Goal: Information Seeking & Learning: Learn about a topic

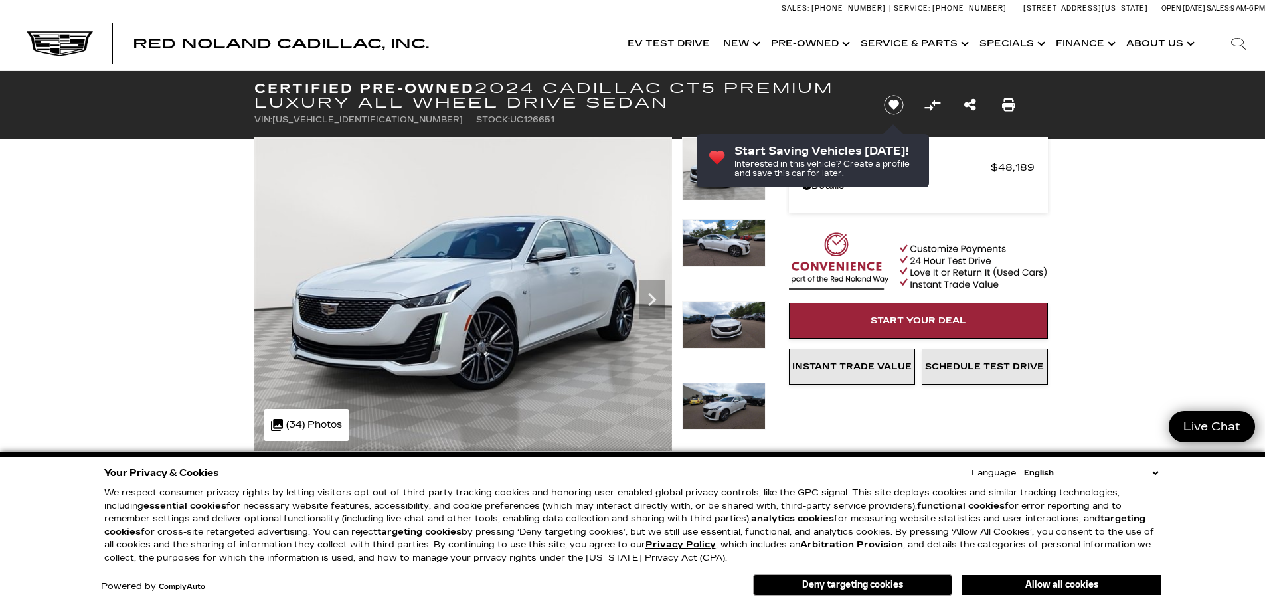
drag, startPoint x: 806, startPoint y: 583, endPoint x: 780, endPoint y: 583, distance: 26.6
click at [806, 583] on button "Deny targeting cookies" at bounding box center [852, 584] width 199 height 21
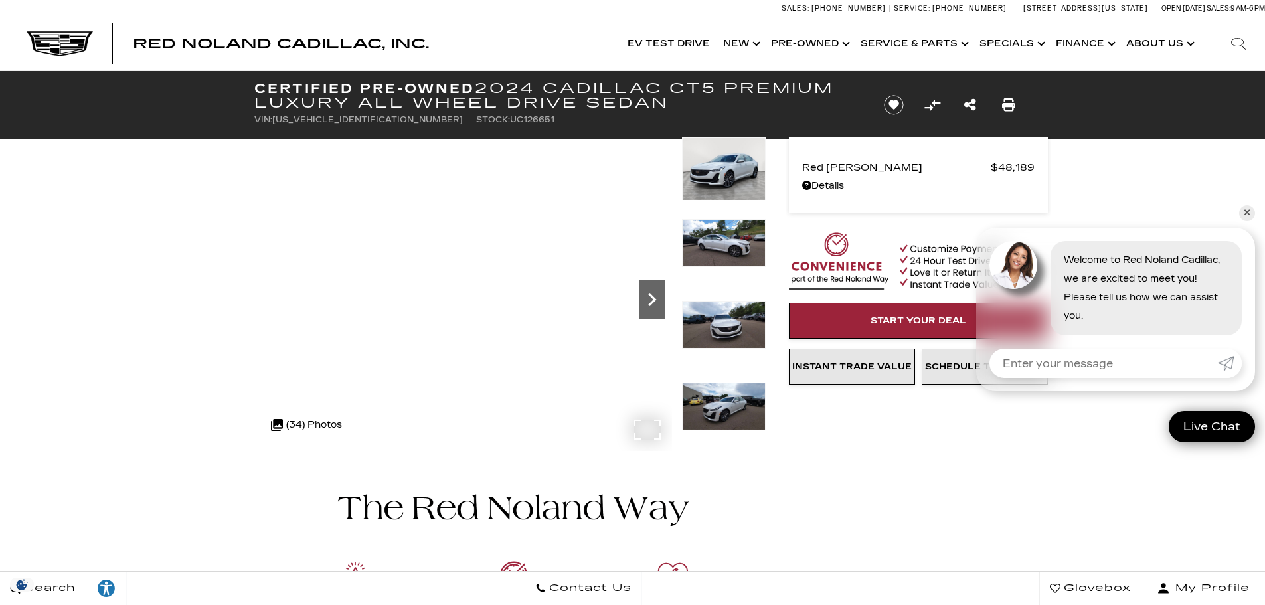
click at [640, 297] on icon "Next" at bounding box center [652, 299] width 27 height 27
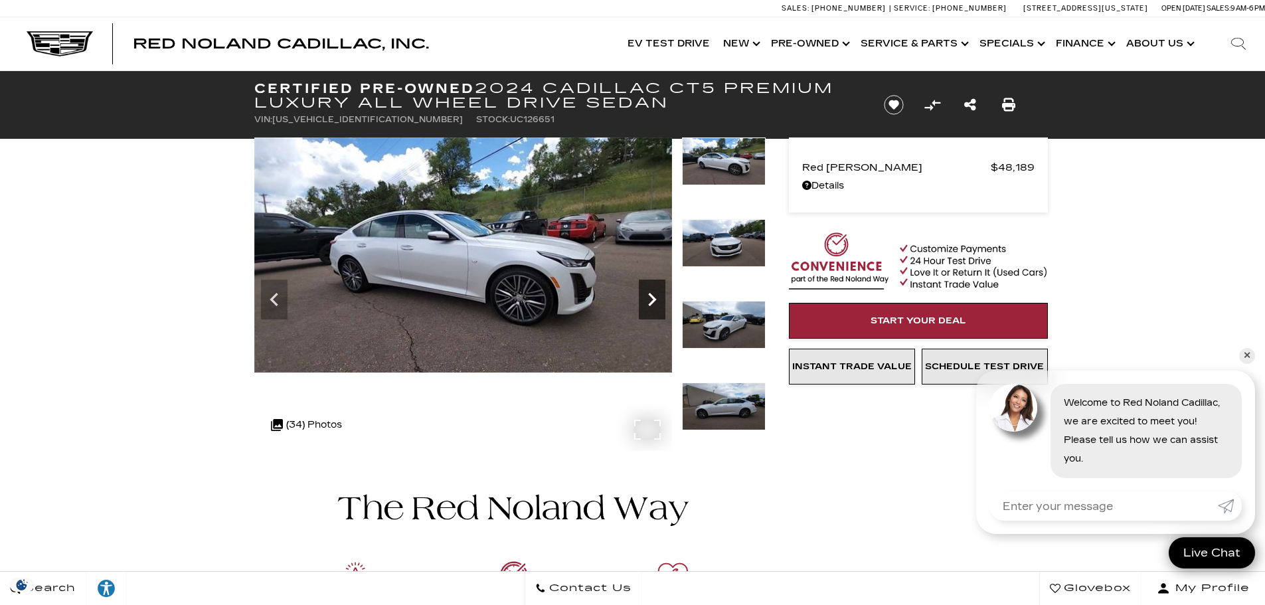
click at [643, 295] on icon "Next" at bounding box center [652, 299] width 27 height 27
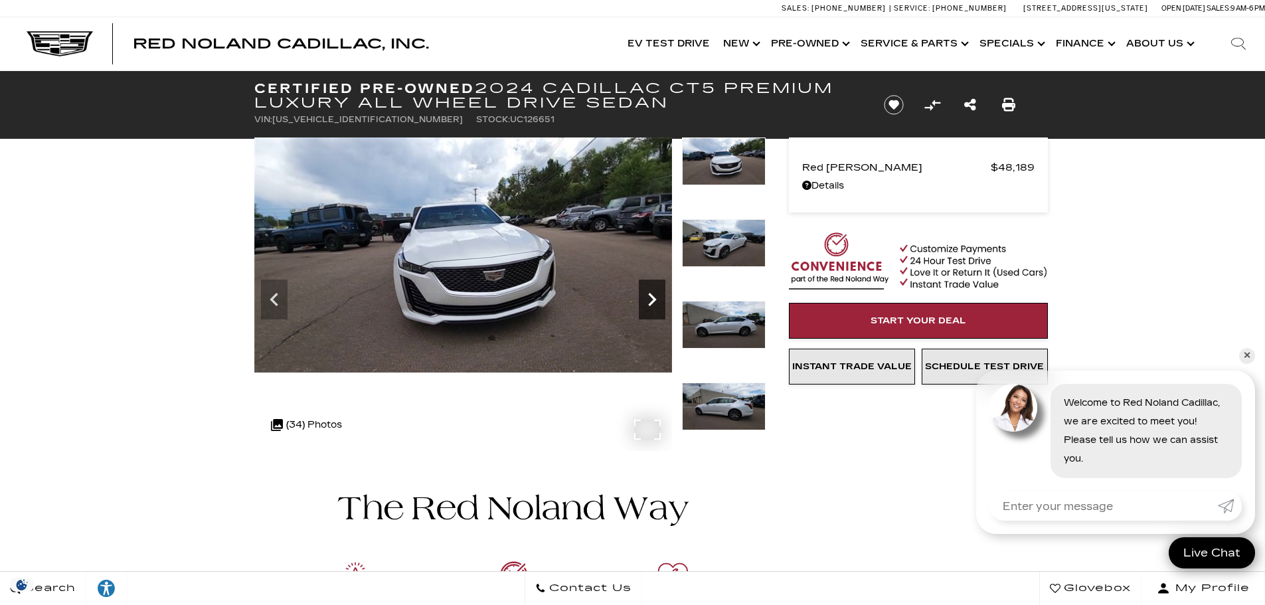
click at [643, 295] on icon "Next" at bounding box center [652, 299] width 27 height 27
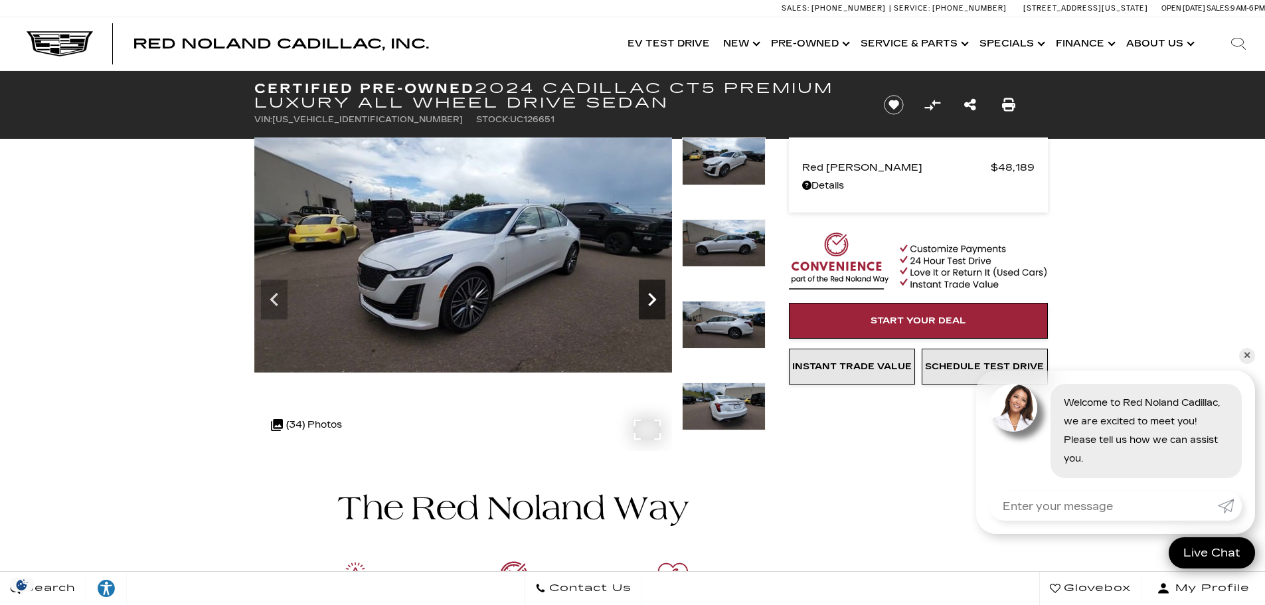
click at [653, 292] on icon "Next" at bounding box center [652, 299] width 27 height 27
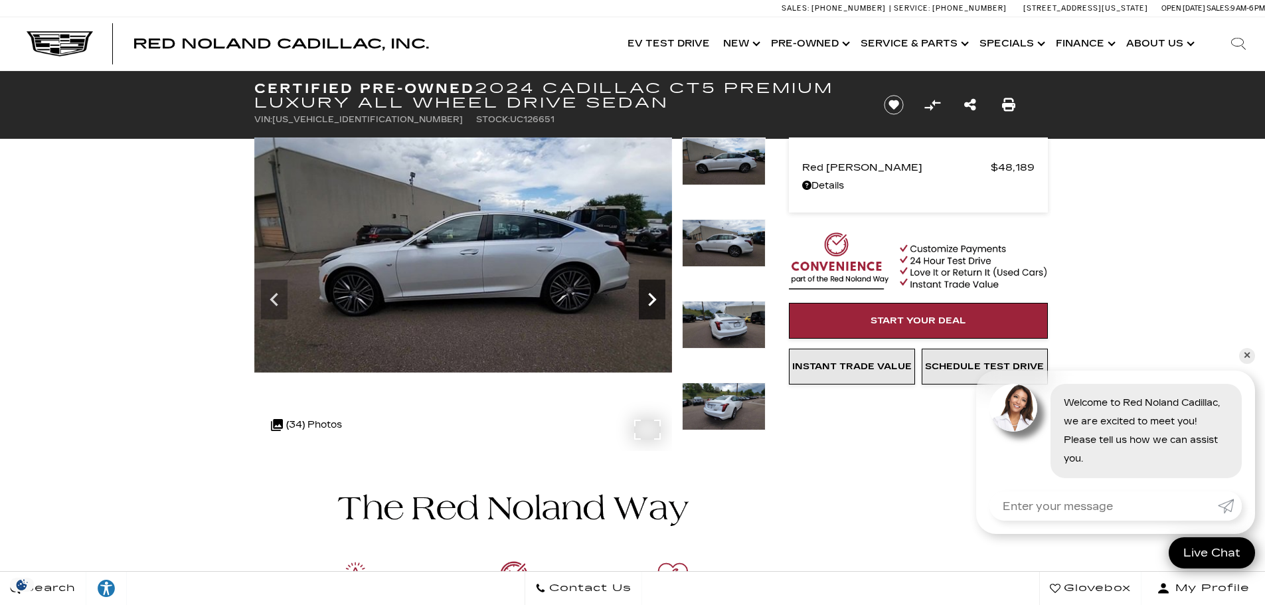
click at [653, 292] on icon "Next" at bounding box center [652, 299] width 27 height 27
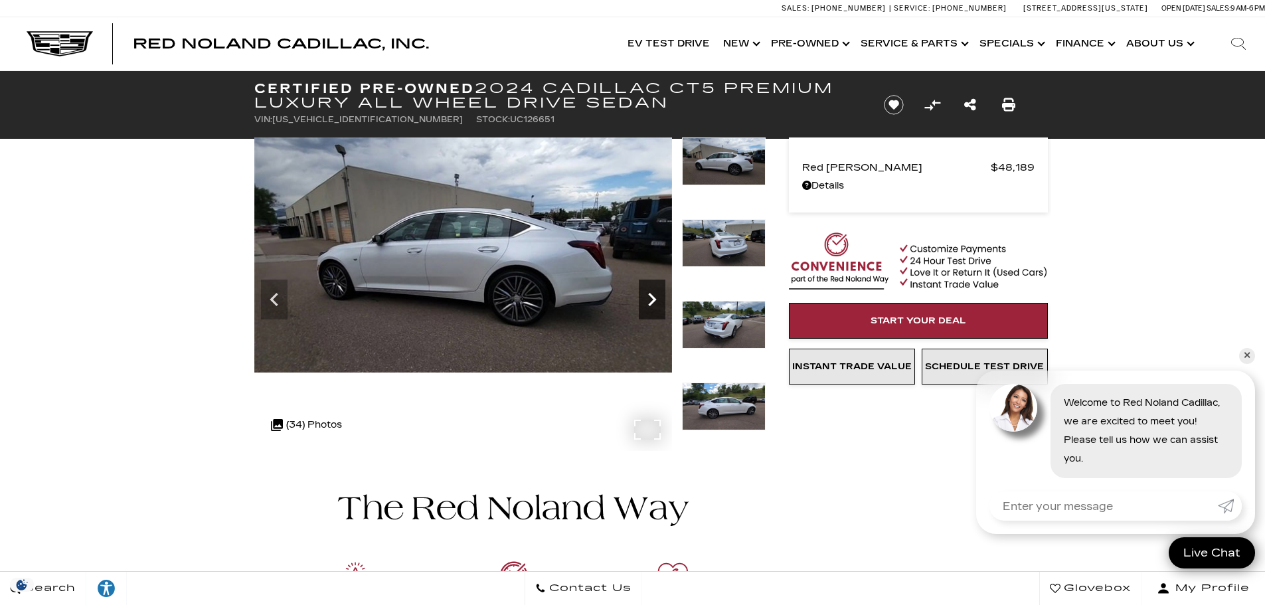
click at [653, 292] on icon "Next" at bounding box center [652, 299] width 27 height 27
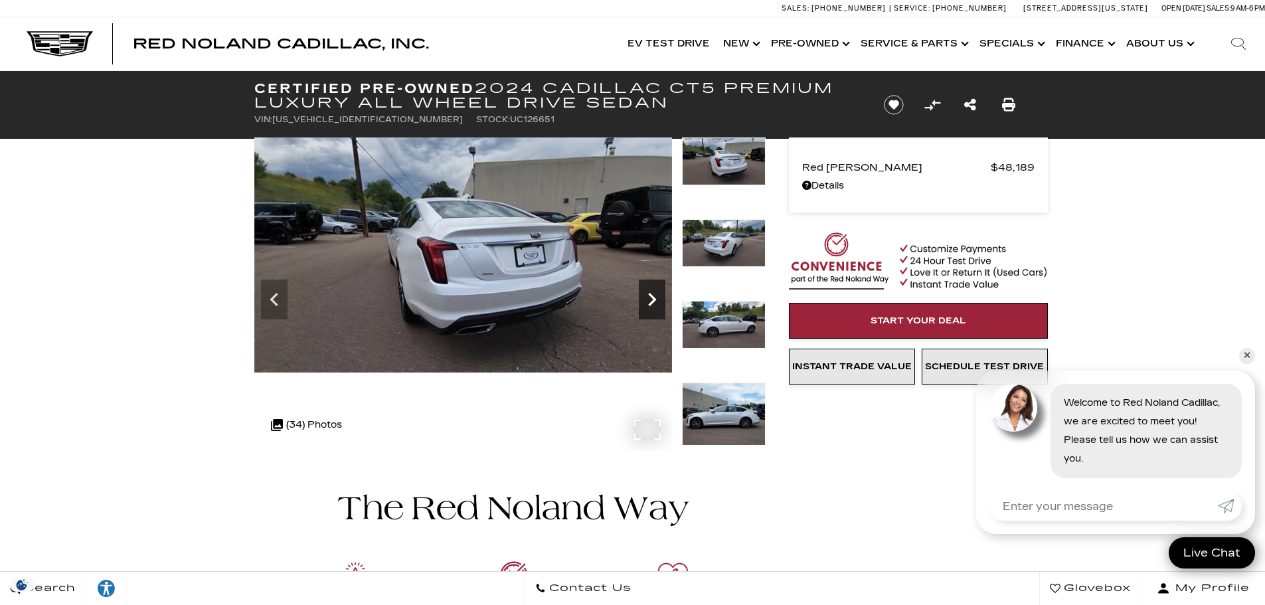
click at [653, 292] on icon "Next" at bounding box center [652, 299] width 27 height 27
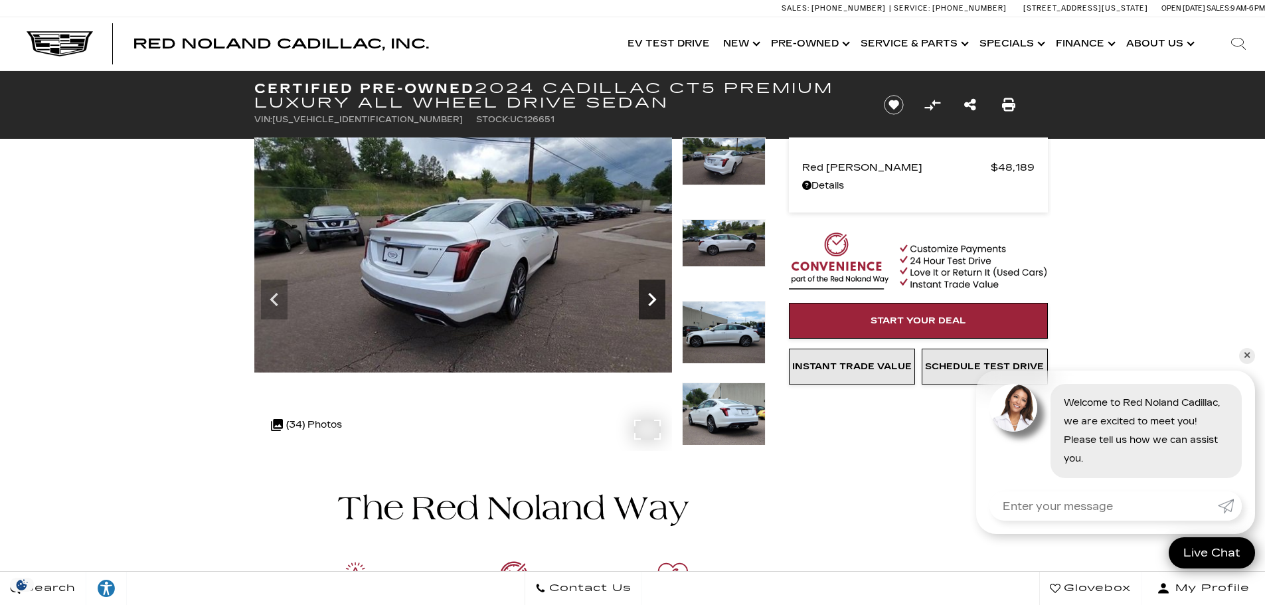
click at [653, 292] on icon "Next" at bounding box center [652, 299] width 27 height 27
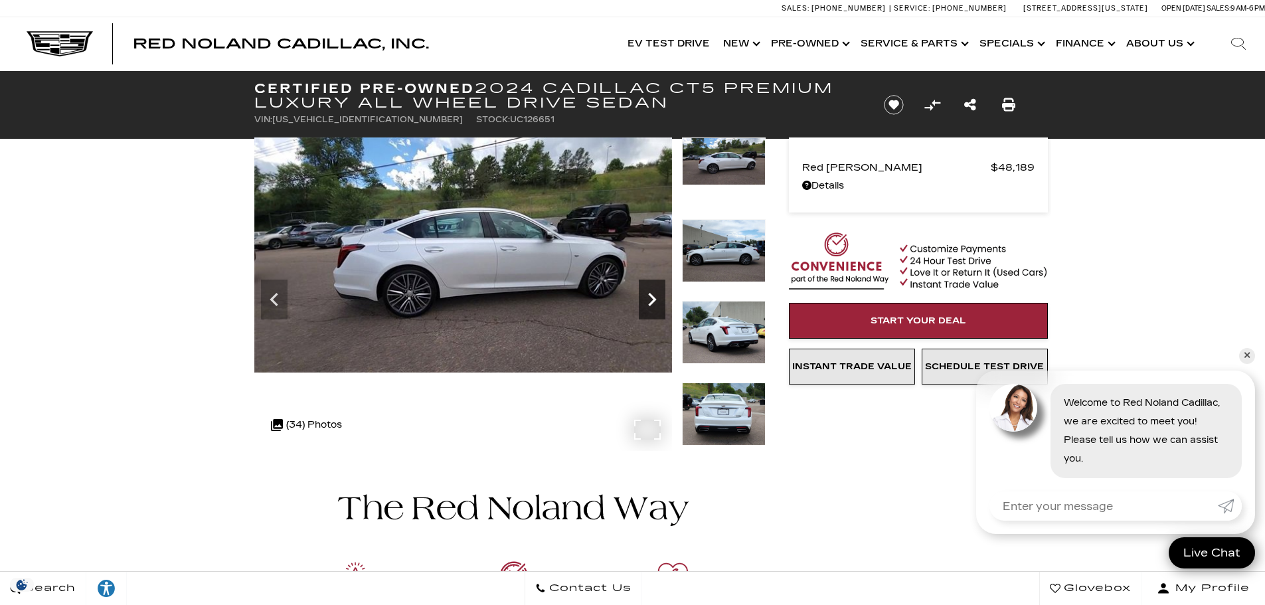
click at [653, 292] on icon "Next" at bounding box center [652, 299] width 27 height 27
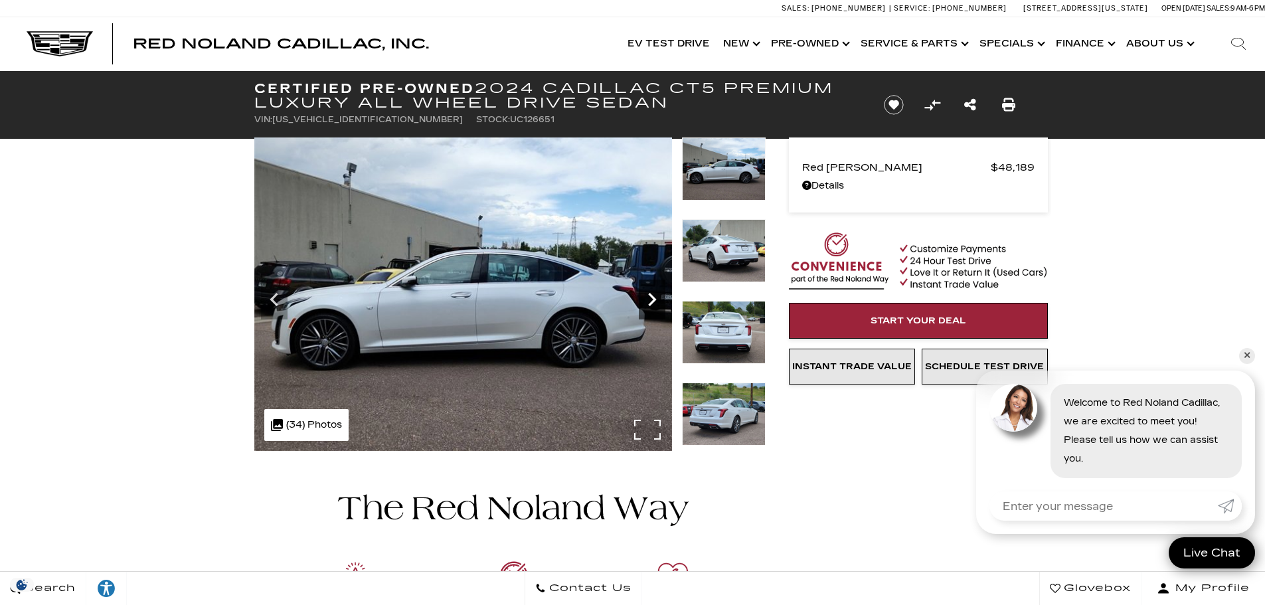
click at [653, 292] on icon "Next" at bounding box center [652, 299] width 27 height 27
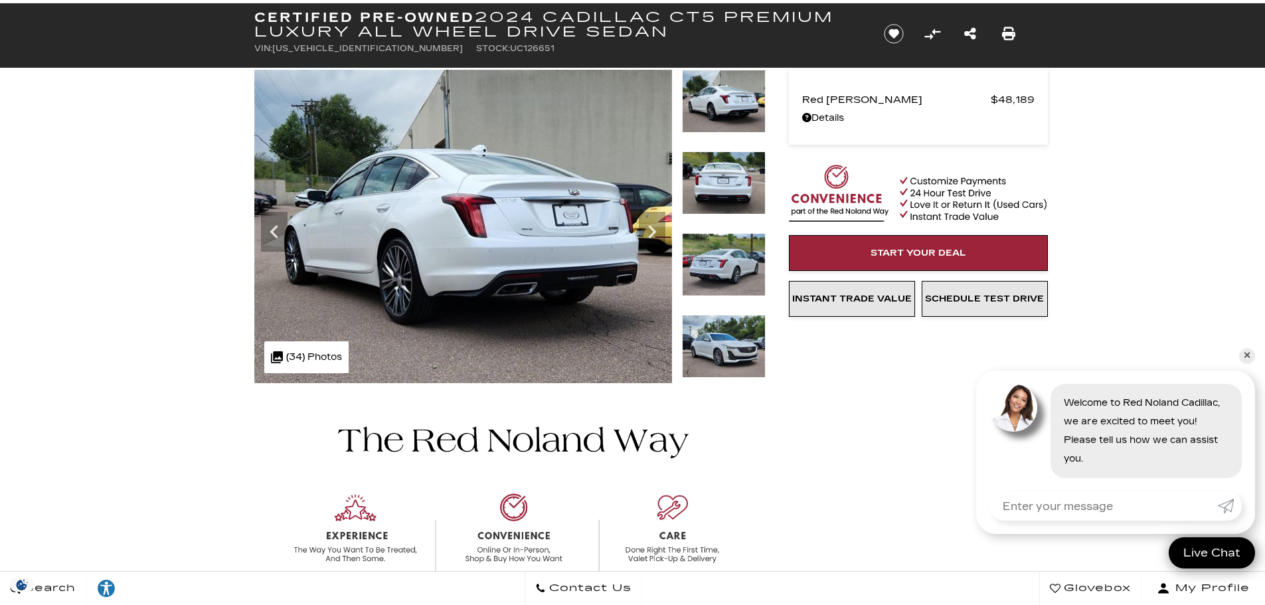
scroll to position [66, 0]
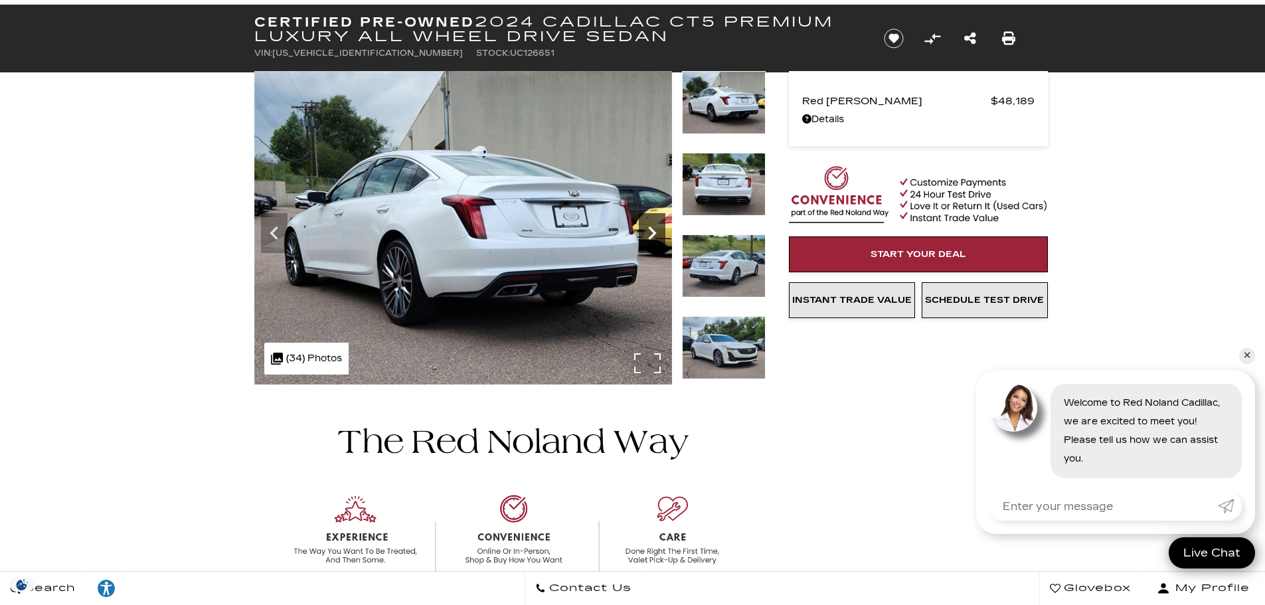
click at [653, 230] on icon "Next" at bounding box center [652, 232] width 8 height 13
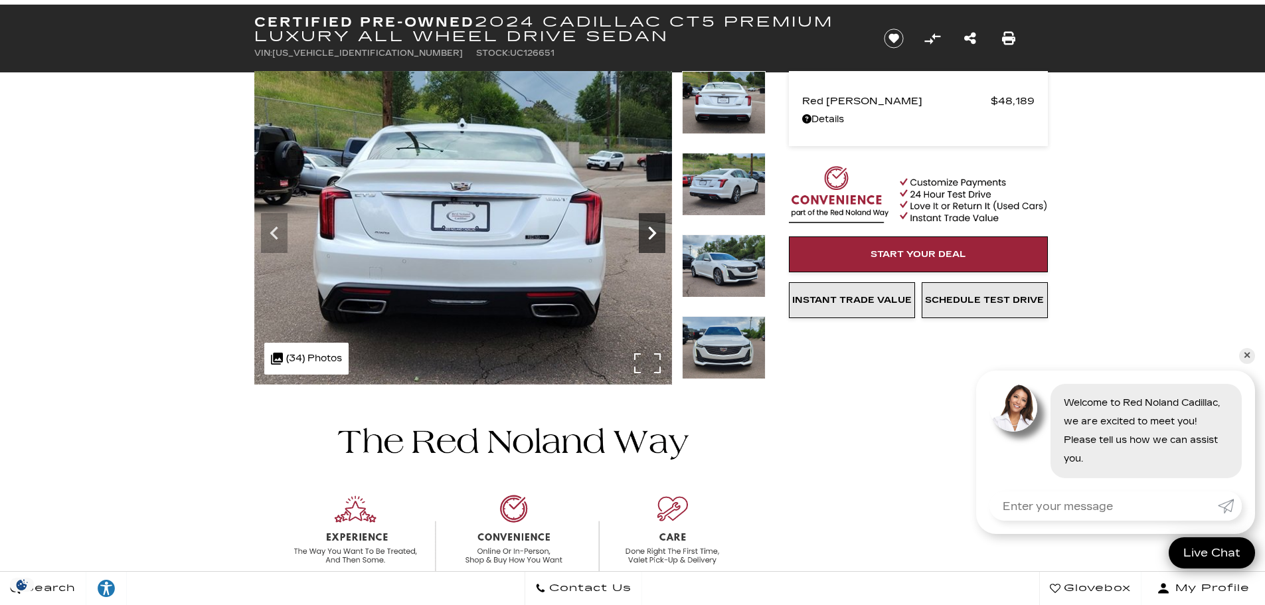
click at [653, 230] on icon "Next" at bounding box center [652, 232] width 8 height 13
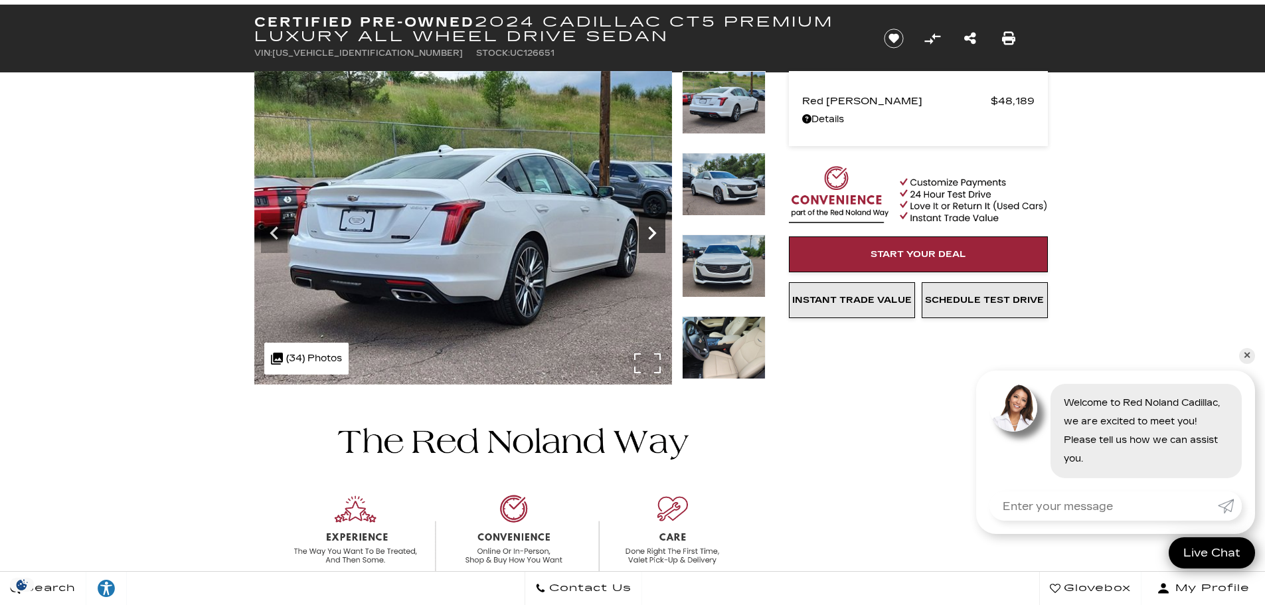
click at [651, 232] on icon "Next" at bounding box center [652, 233] width 27 height 27
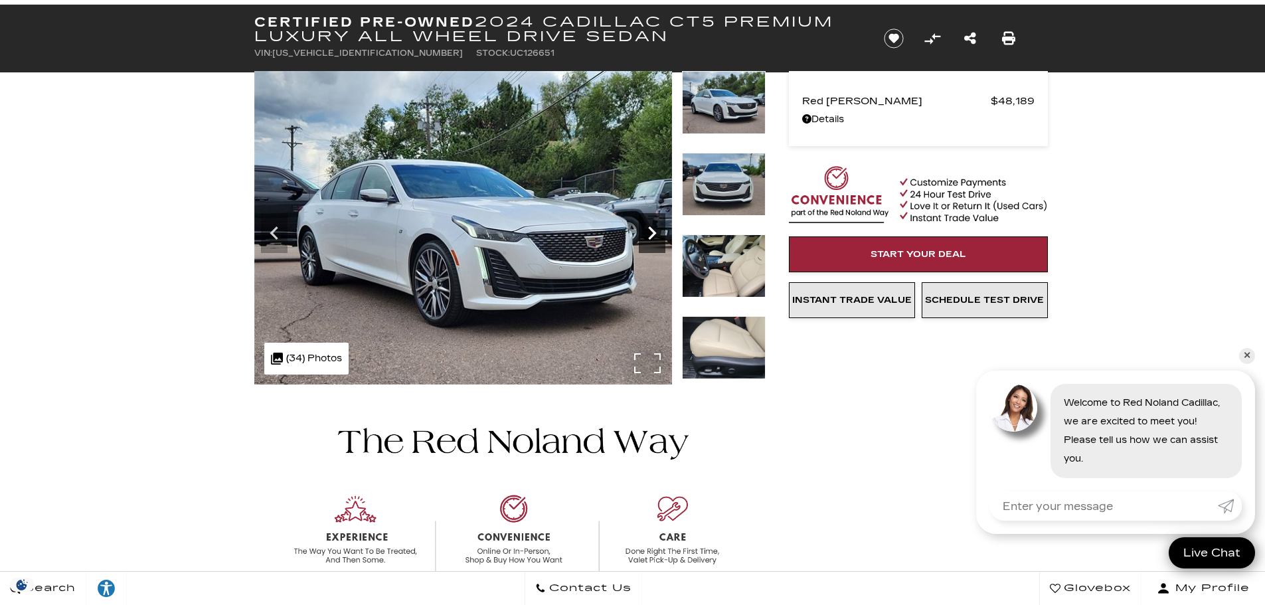
click at [651, 232] on icon "Next" at bounding box center [652, 233] width 27 height 27
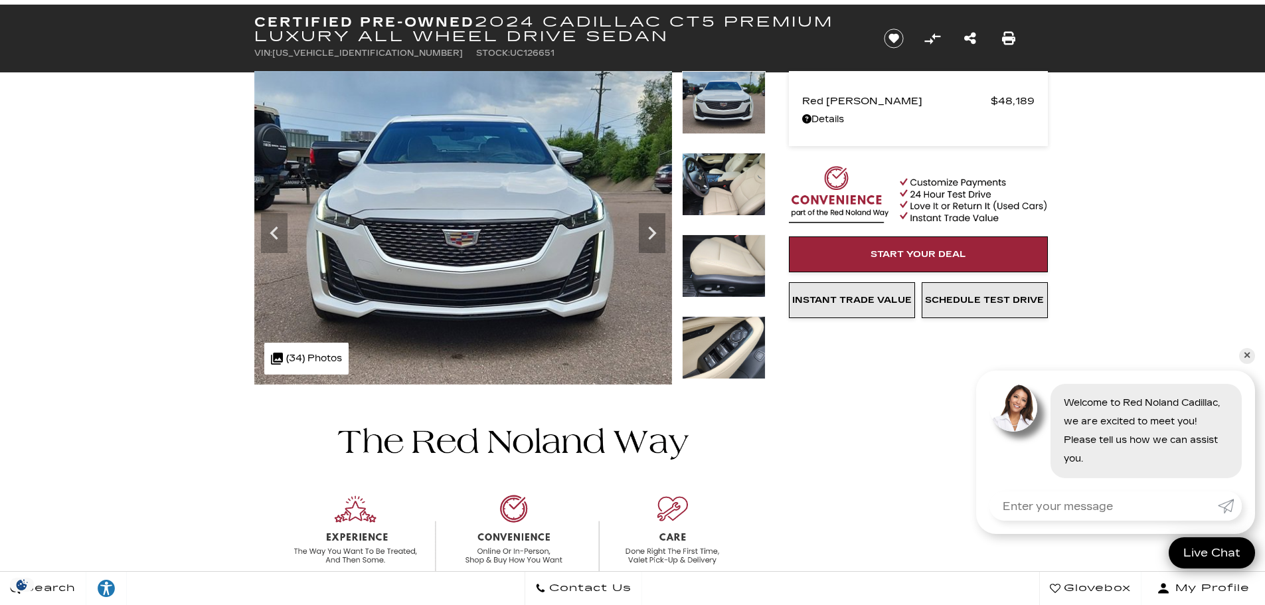
scroll to position [0, 0]
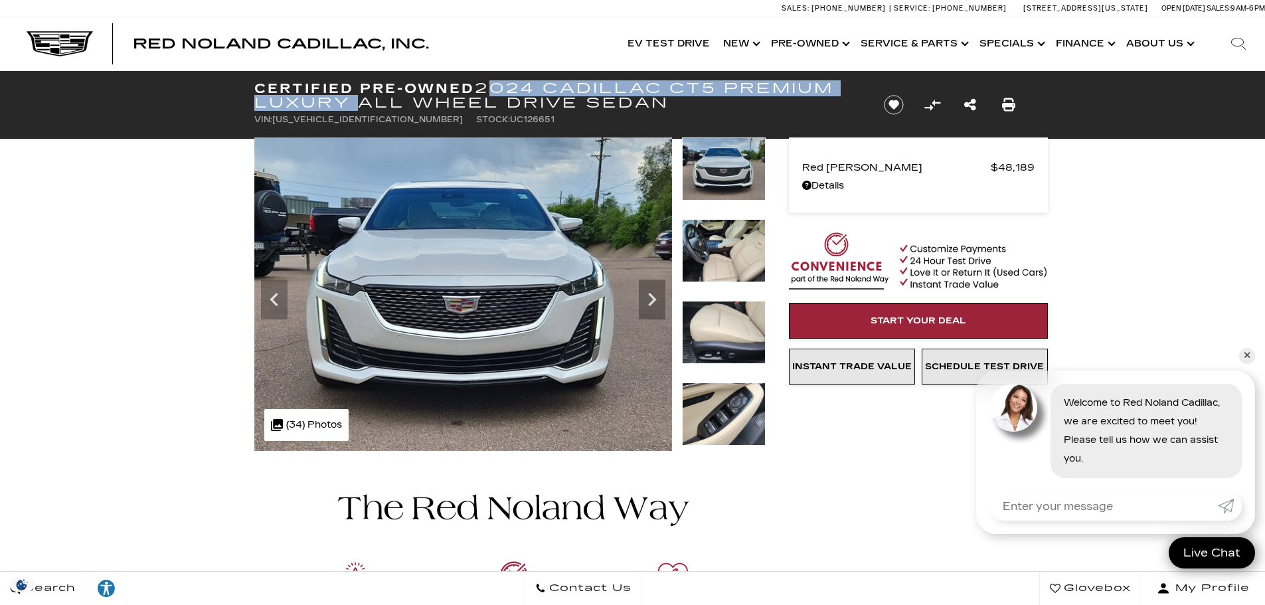
drag, startPoint x: 485, startPoint y: 84, endPoint x: 342, endPoint y: 104, distance: 144.8
click at [342, 104] on h1 "Certified Pre-Owned 2024 Cadillac CT5 Premium Luxury All Wheel Drive Sedan" at bounding box center [557, 95] width 607 height 29
copy h1 "2024 Cadillac CT5 Premium Luxury"
click at [648, 301] on icon "Next" at bounding box center [652, 299] width 27 height 27
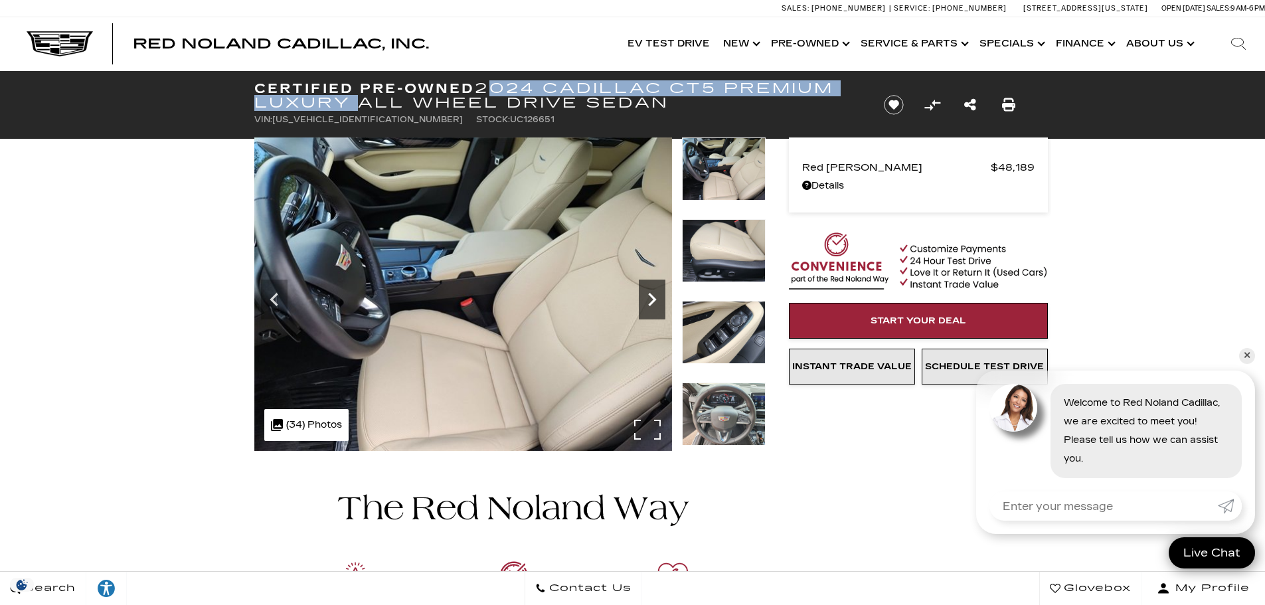
click at [653, 301] on icon "Next" at bounding box center [652, 299] width 8 height 13
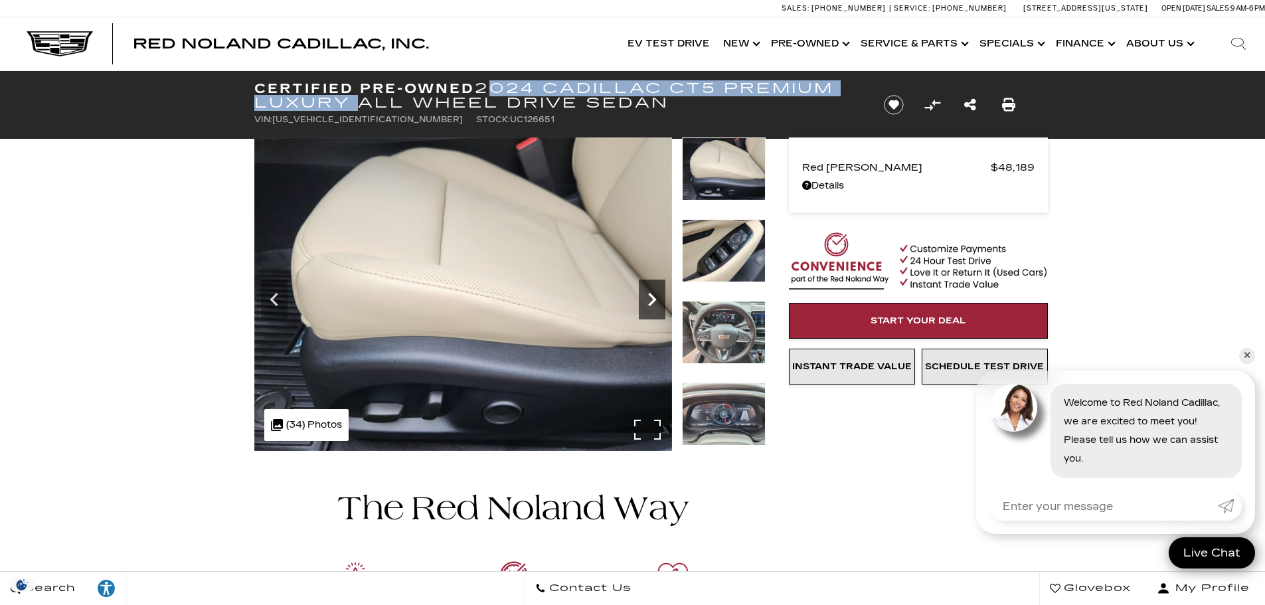
click at [653, 301] on icon "Next" at bounding box center [652, 299] width 8 height 13
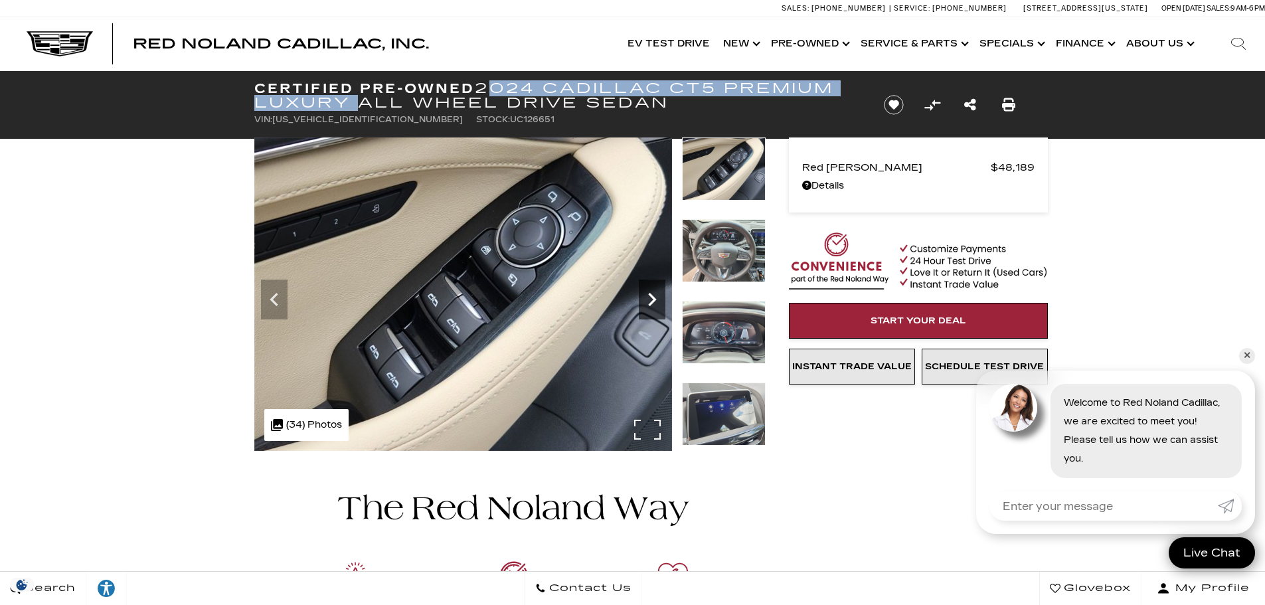
click at [653, 301] on icon "Next" at bounding box center [652, 299] width 8 height 13
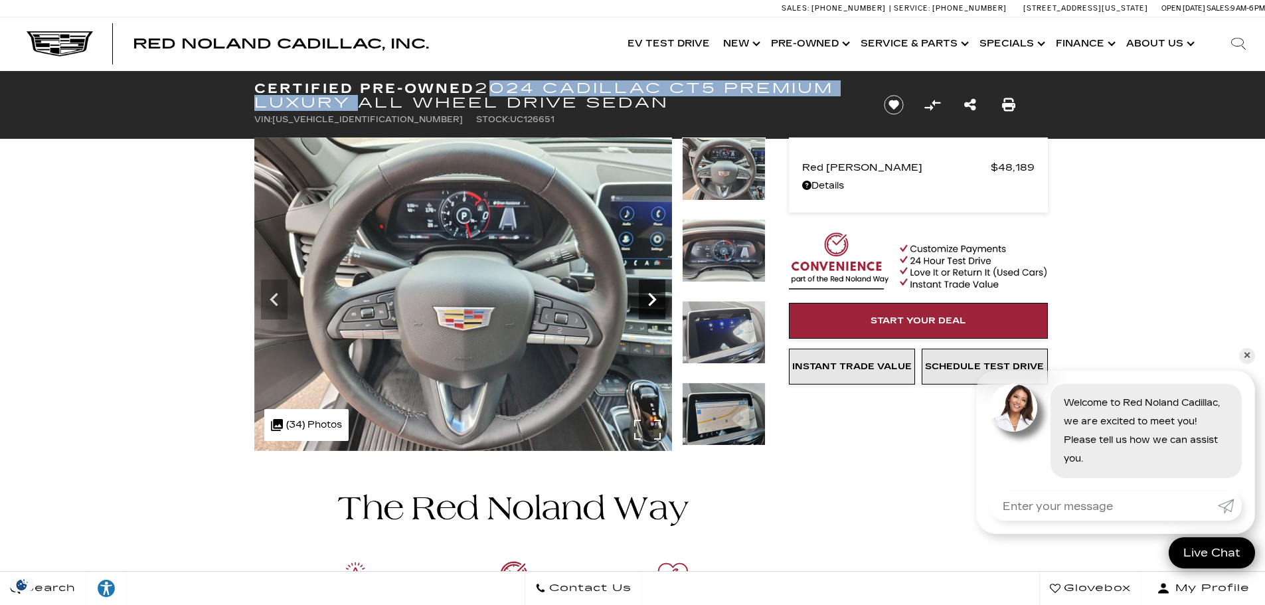
click at [653, 301] on icon "Next" at bounding box center [652, 299] width 8 height 13
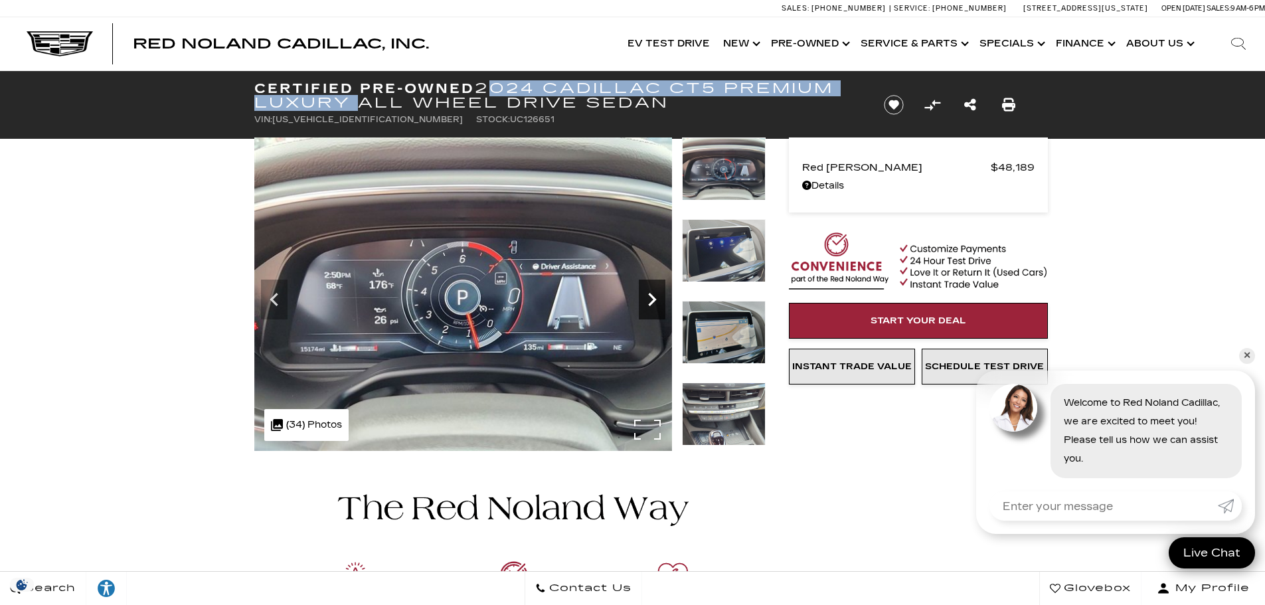
click at [653, 301] on icon "Next" at bounding box center [652, 299] width 8 height 13
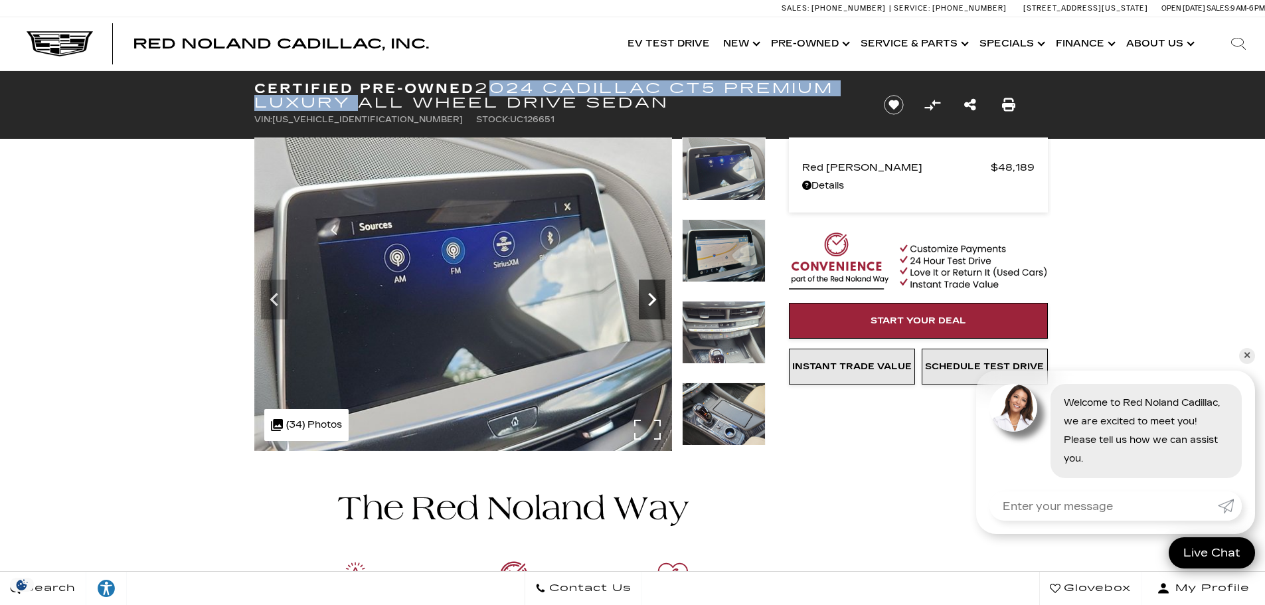
click at [653, 301] on icon "Next" at bounding box center [652, 299] width 8 height 13
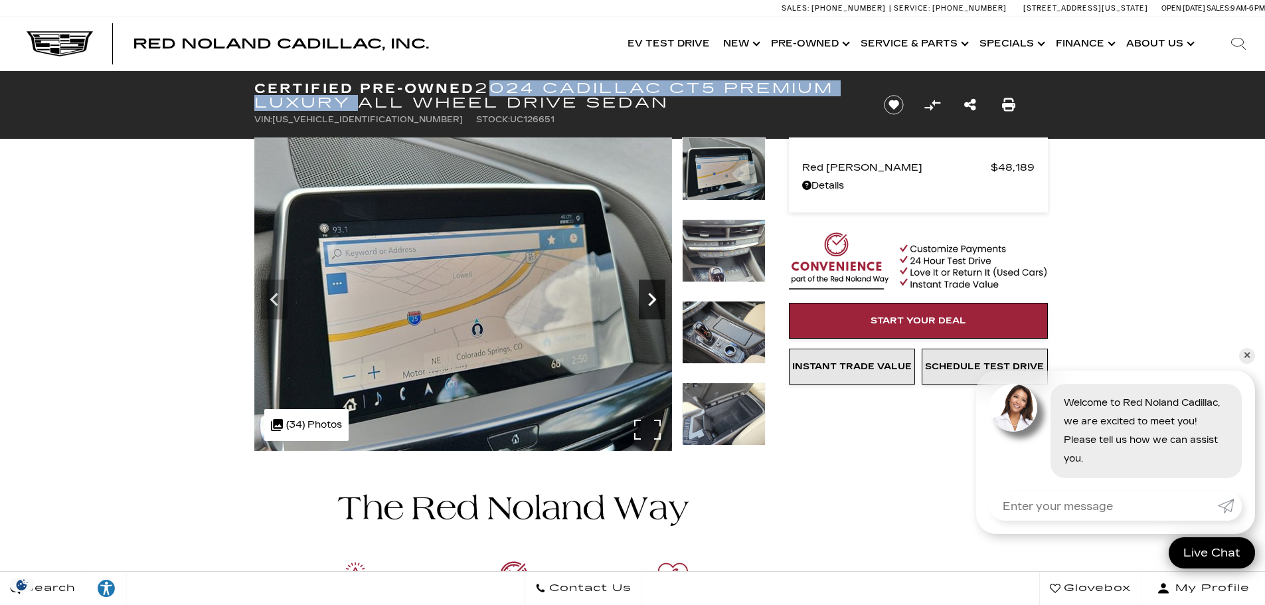
click at [653, 301] on icon "Next" at bounding box center [652, 299] width 8 height 13
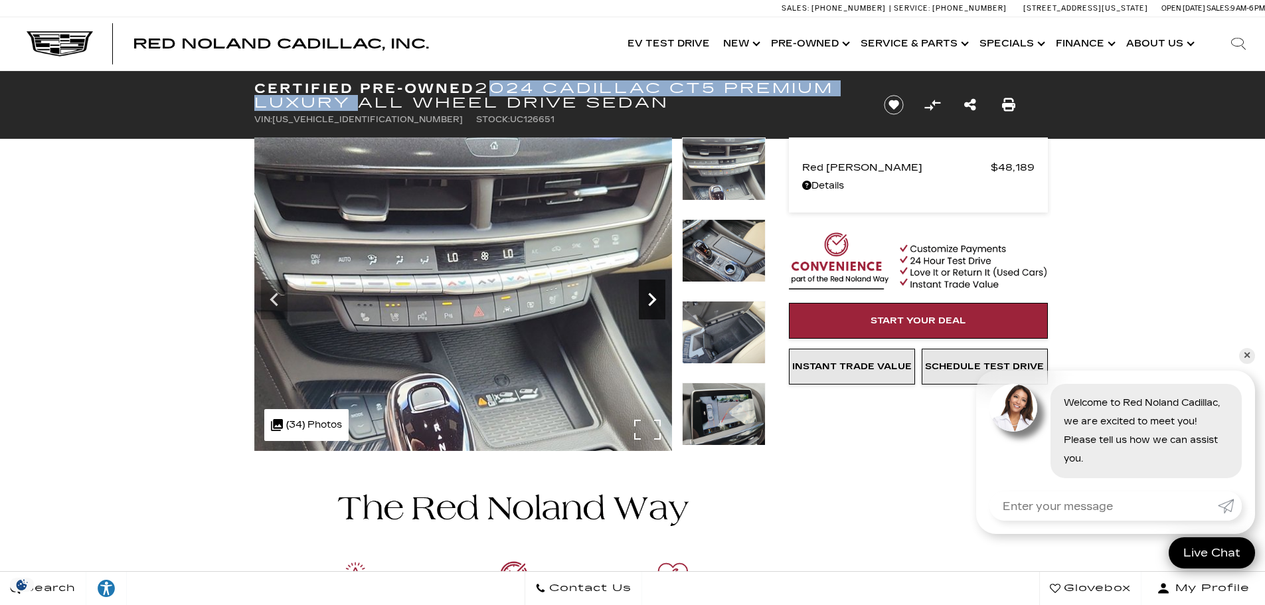
click at [653, 301] on icon "Next" at bounding box center [652, 299] width 8 height 13
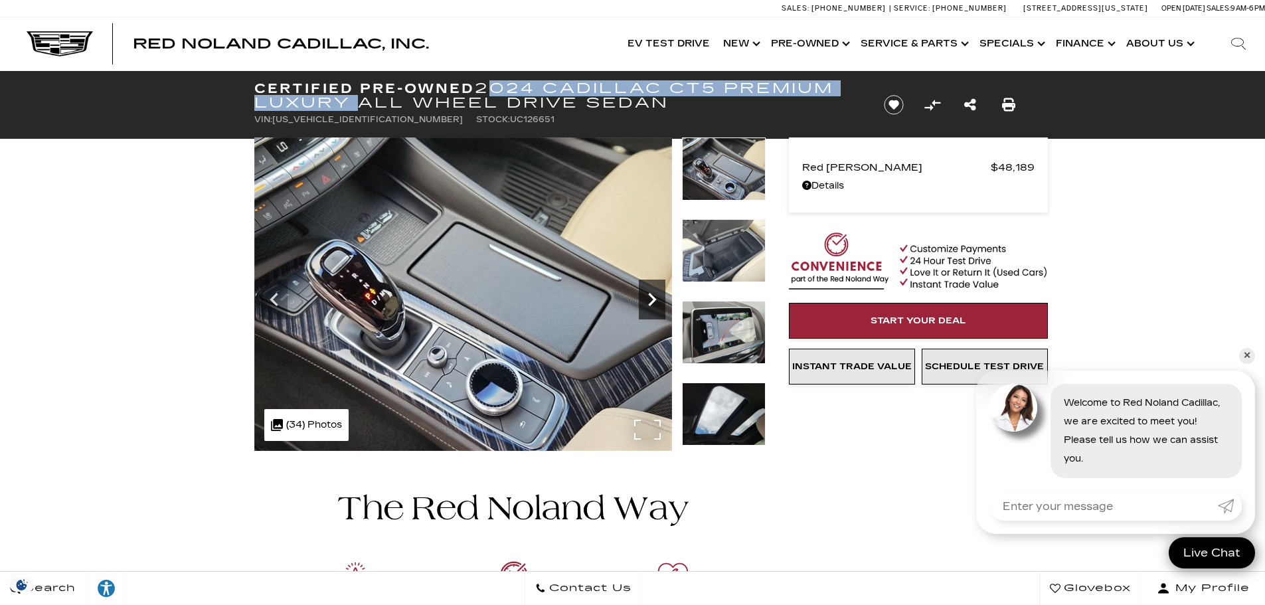
click at [653, 301] on icon "Next" at bounding box center [652, 299] width 8 height 13
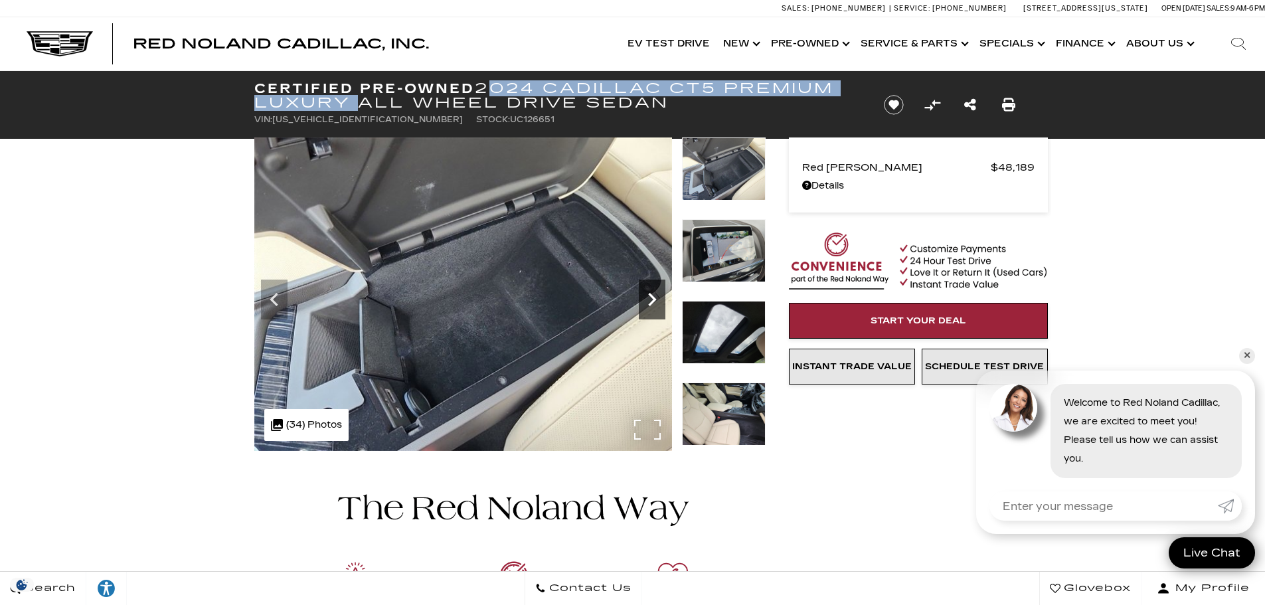
click at [653, 301] on icon "Next" at bounding box center [652, 299] width 8 height 13
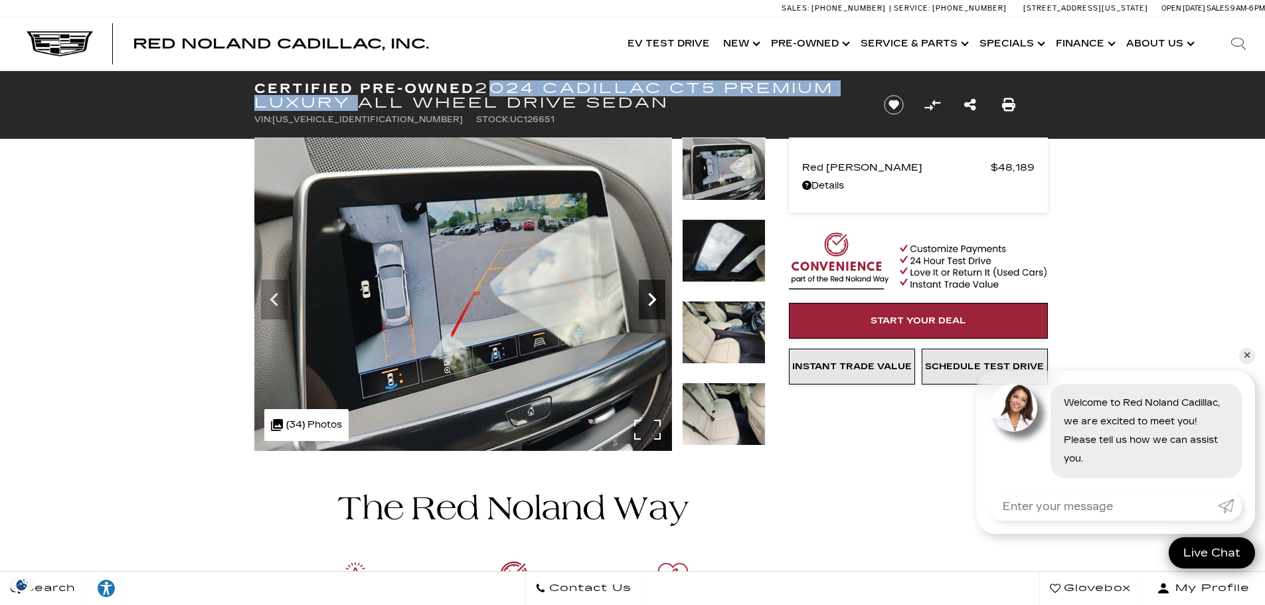
click at [653, 301] on icon "Next" at bounding box center [652, 299] width 8 height 13
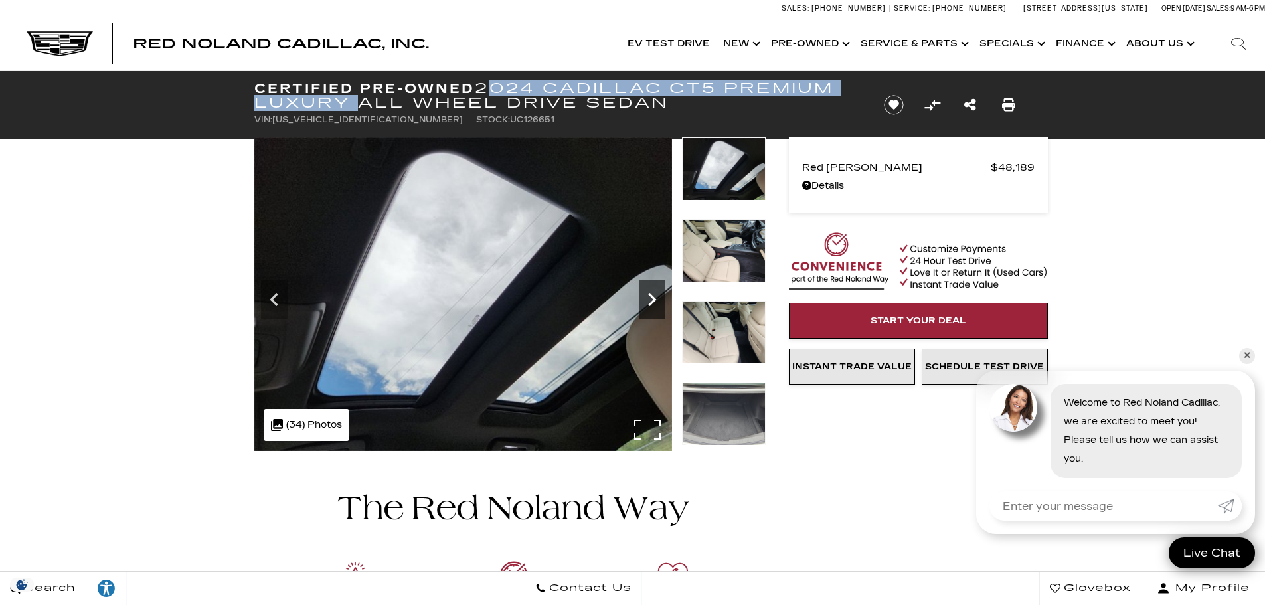
click at [653, 301] on icon "Next" at bounding box center [652, 299] width 8 height 13
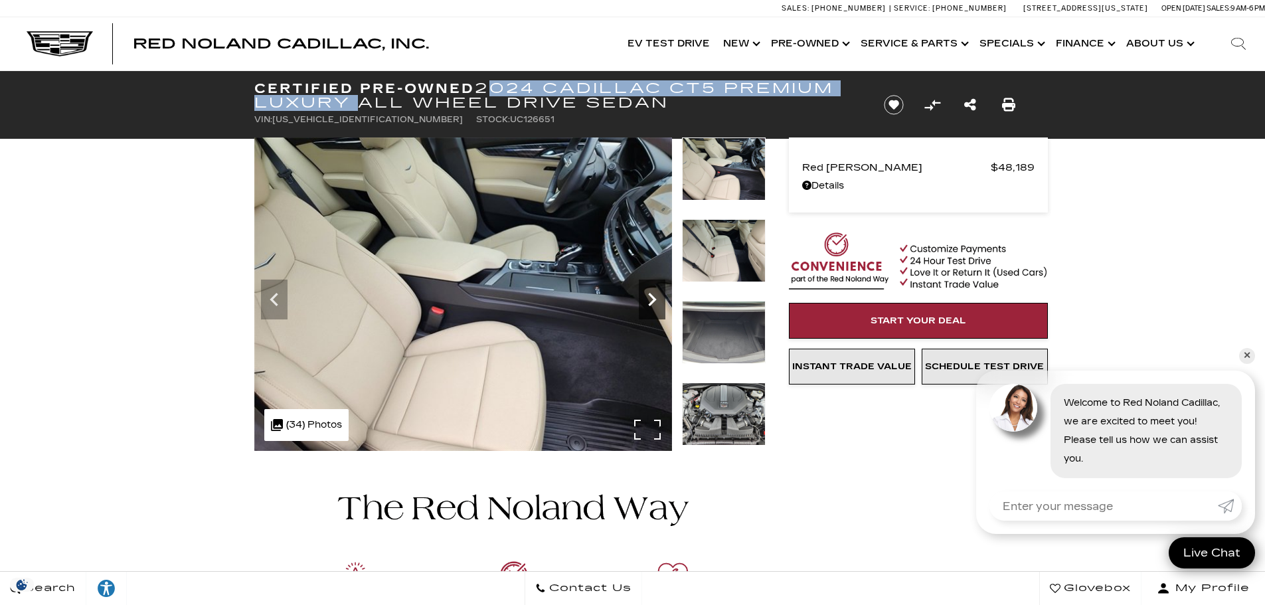
click at [653, 301] on icon "Next" at bounding box center [652, 299] width 8 height 13
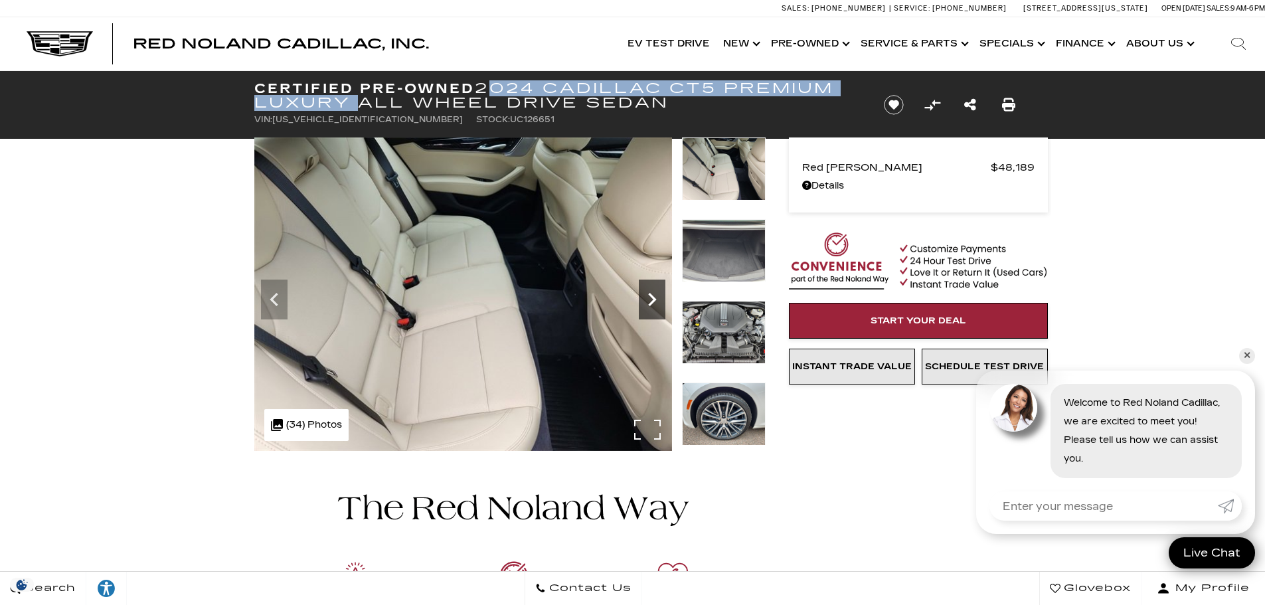
click at [653, 301] on icon "Next" at bounding box center [652, 299] width 8 height 13
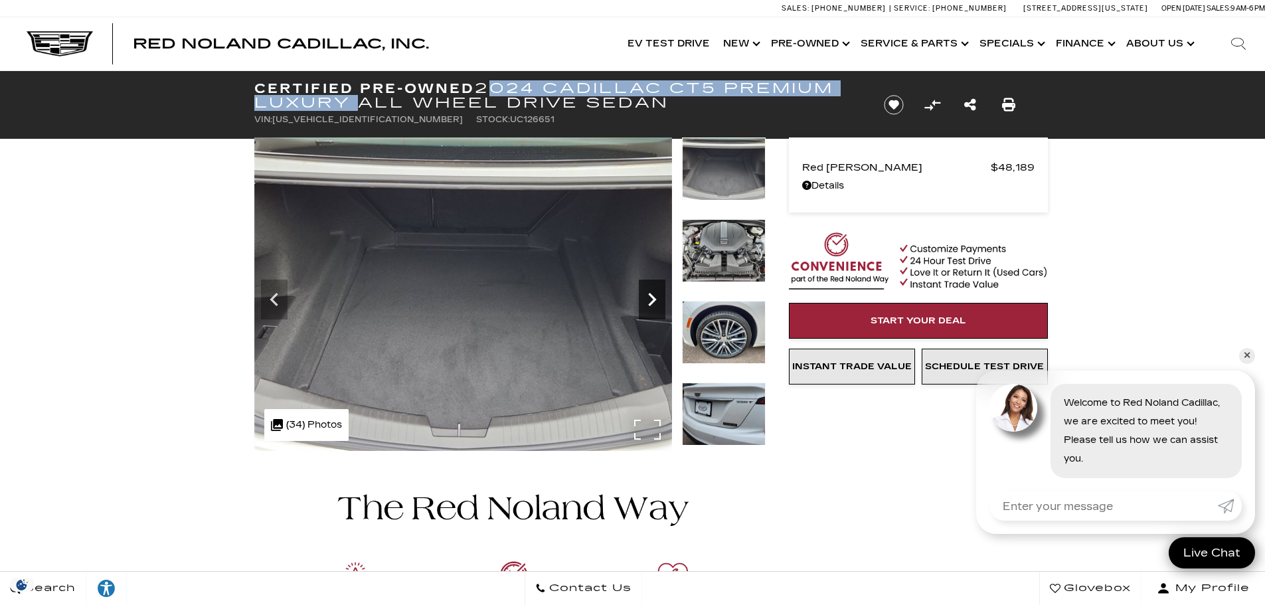
click at [653, 301] on icon "Next" at bounding box center [652, 299] width 8 height 13
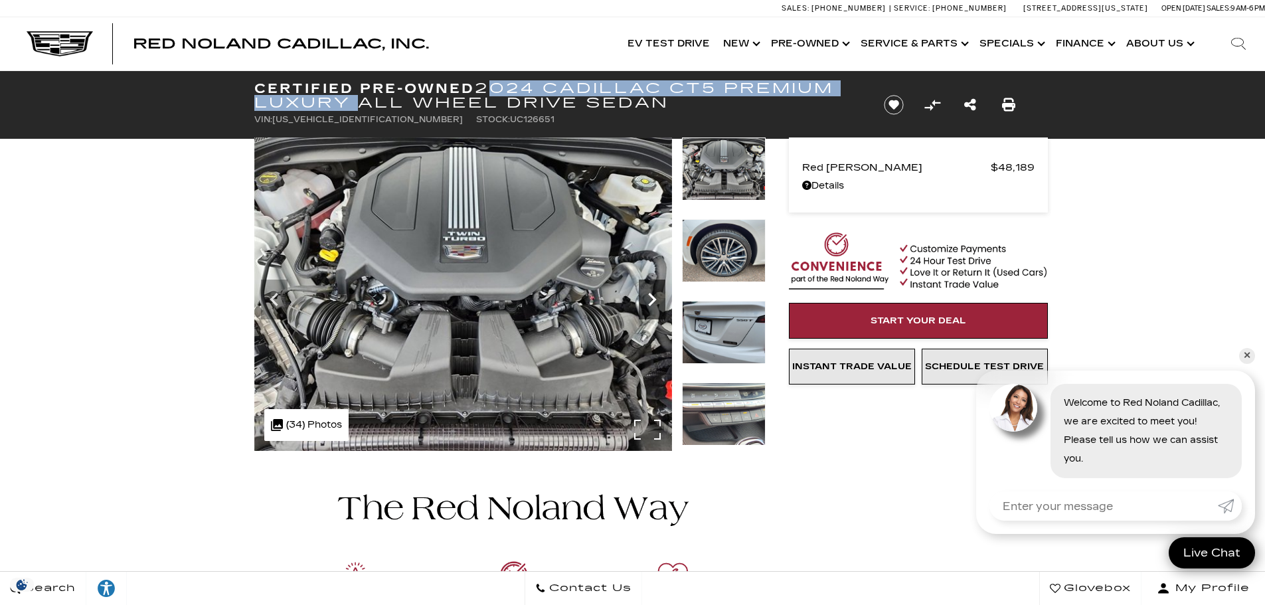
click at [653, 301] on icon "Next" at bounding box center [652, 299] width 8 height 13
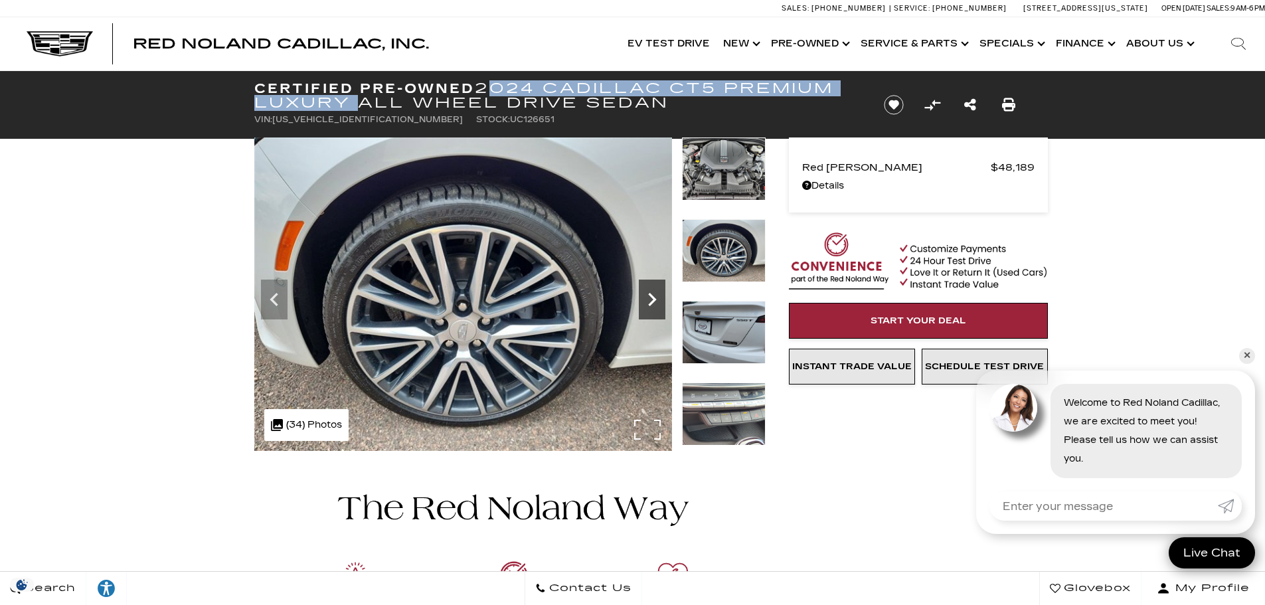
click at [653, 301] on icon "Next" at bounding box center [652, 299] width 8 height 13
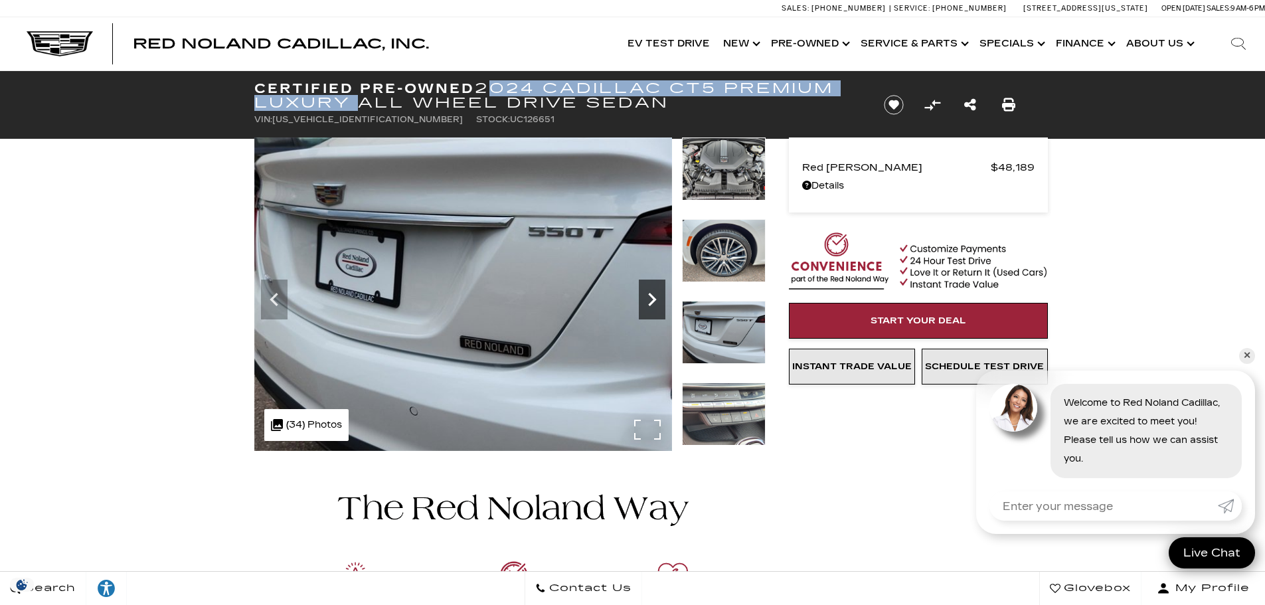
click at [653, 301] on icon "Next" at bounding box center [652, 299] width 8 height 13
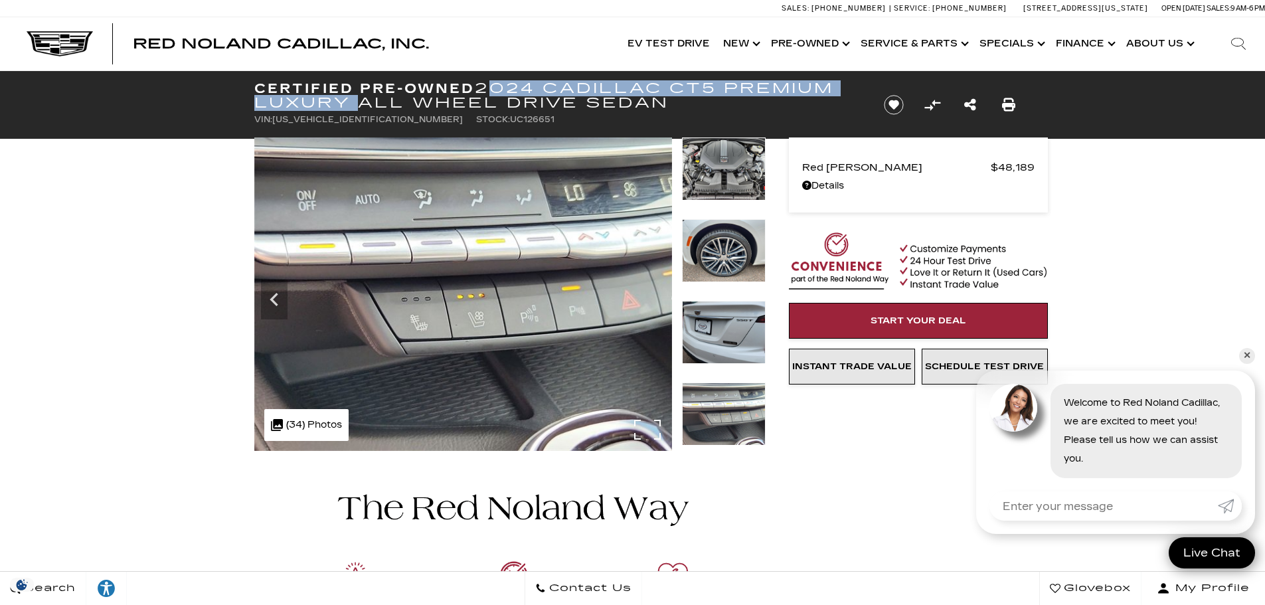
click at [653, 301] on img at bounding box center [463, 293] width 418 height 313
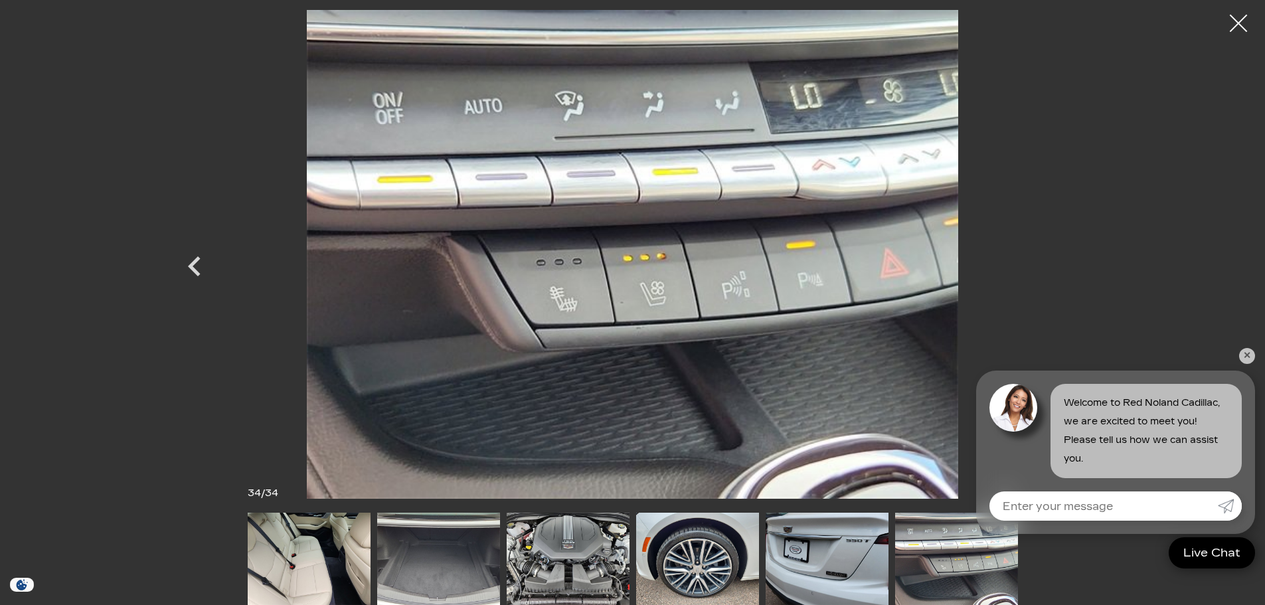
click at [1239, 16] on div at bounding box center [1238, 23] width 35 height 35
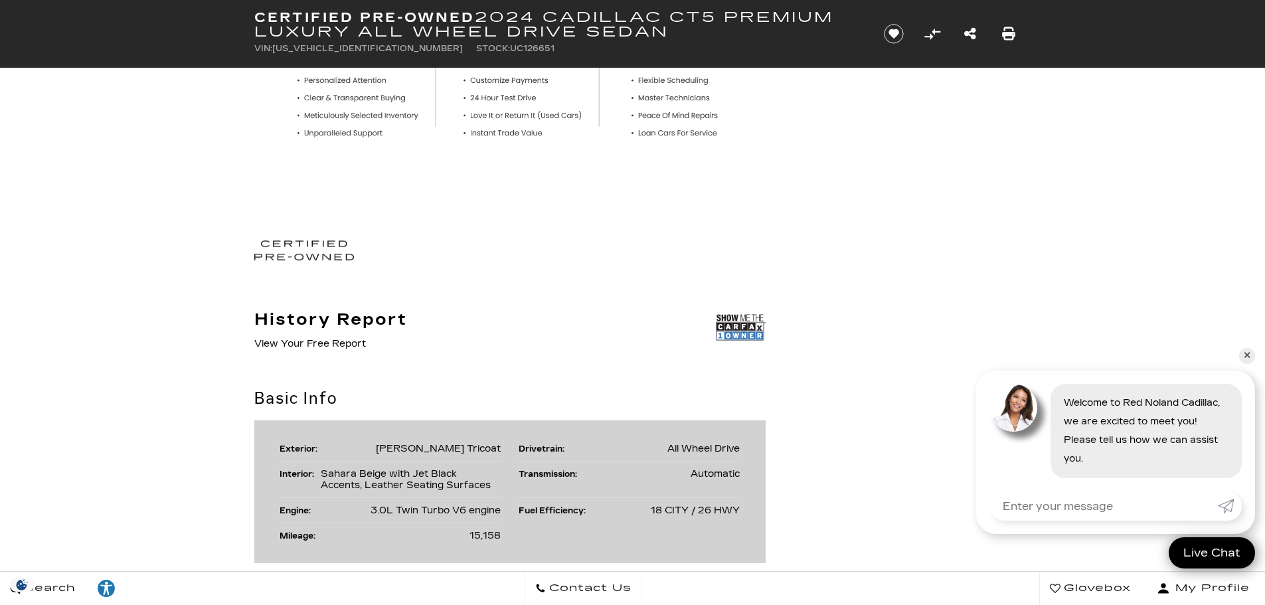
scroll to position [332, 0]
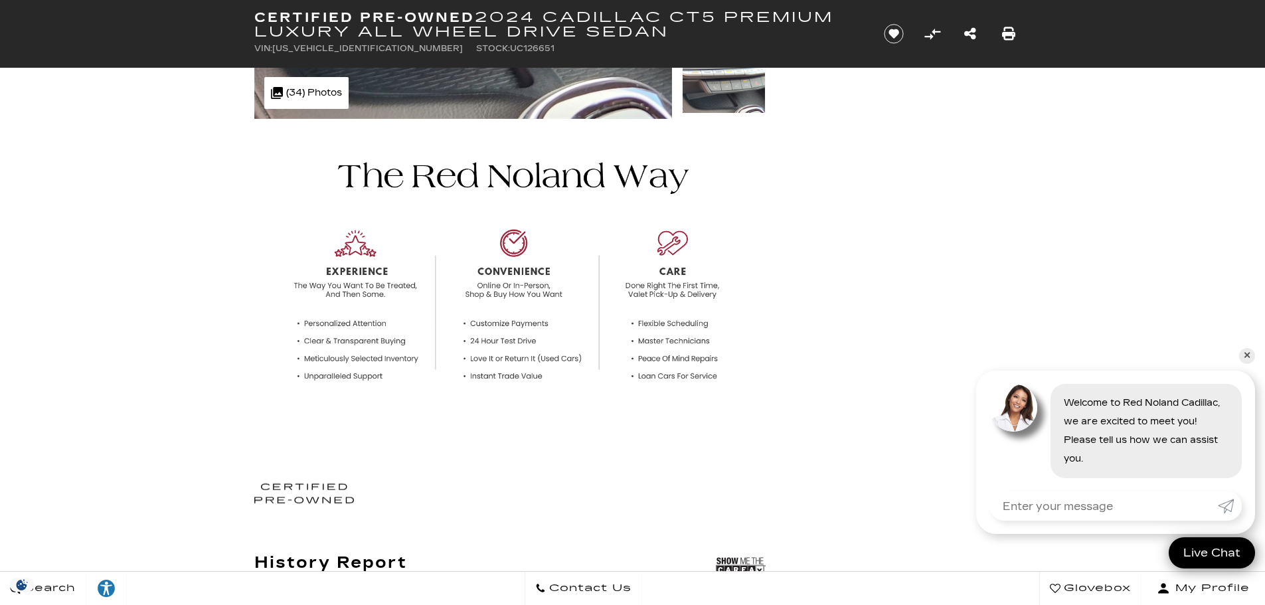
drag, startPoint x: 658, startPoint y: 28, endPoint x: 485, endPoint y: 15, distance: 174.4
click at [485, 15] on h1 "Certified Pre-Owned 2024 Cadillac CT5 Premium Luxury All Wheel Drive Sedan" at bounding box center [557, 24] width 607 height 29
copy h1 "2024 Cadillac CT5 Premium Luxury All Wheel Drive Sedan"
